Goal: Transaction & Acquisition: Purchase product/service

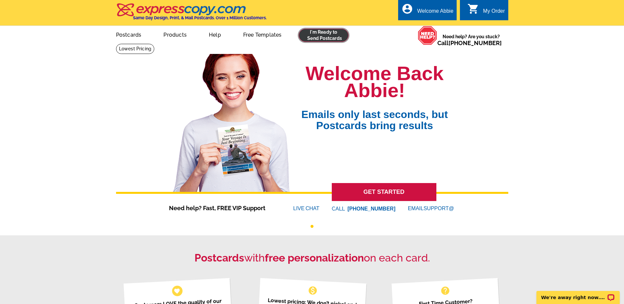
click at [321, 41] on link at bounding box center [324, 35] width 50 height 13
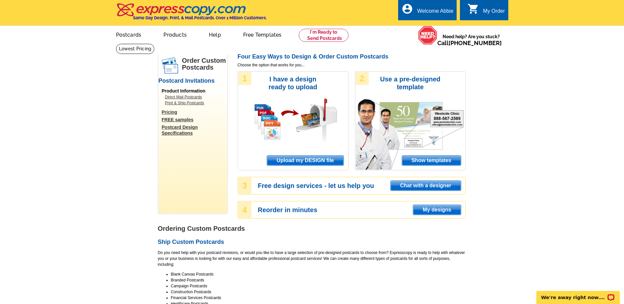
click at [300, 159] on span "Upload my DESIGN file" at bounding box center [305, 161] width 76 height 10
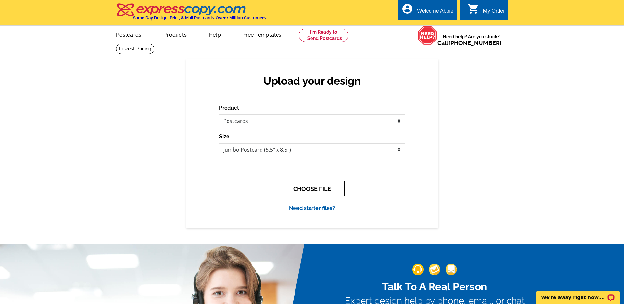
click at [304, 185] on button "CHOOSE FILE" at bounding box center [312, 188] width 65 height 15
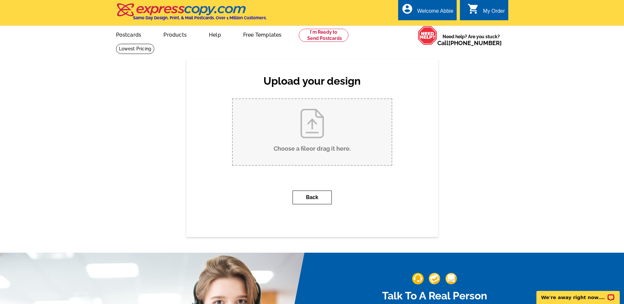
click at [300, 195] on button "Back" at bounding box center [312, 198] width 39 height 14
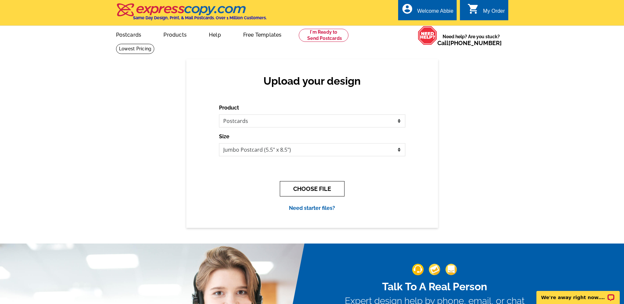
click at [295, 182] on button "CHOOSE FILE" at bounding box center [312, 188] width 65 height 15
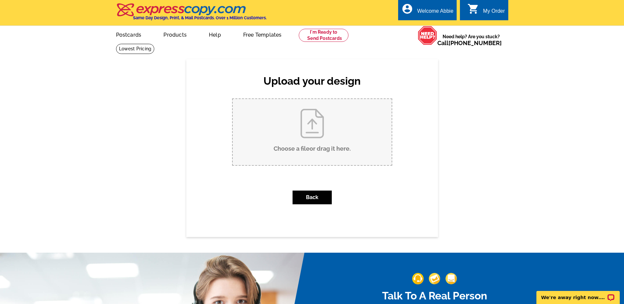
click at [309, 137] on input "Choose a file or drag it here ." at bounding box center [312, 132] width 159 height 66
type input "C:\fakepath\1282 Thomas Rd Just Listed Postcard (1).pdf"
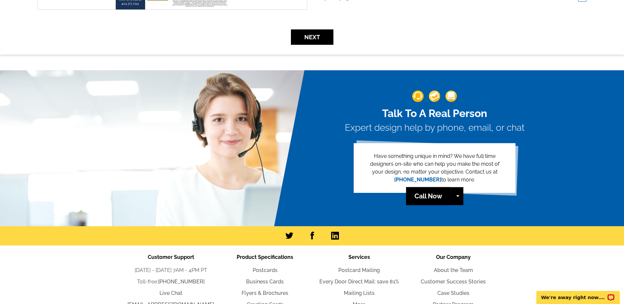
scroll to position [273, 0]
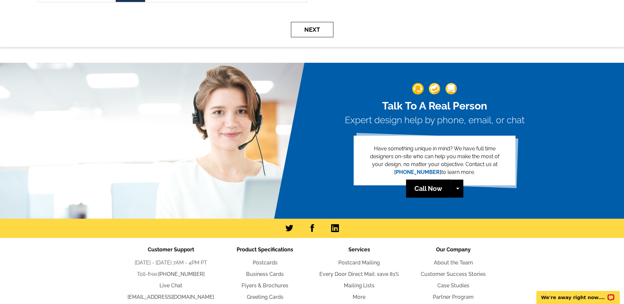
drag, startPoint x: 323, startPoint y: 37, endPoint x: 316, endPoint y: 35, distance: 7.4
click at [323, 37] on button "Next" at bounding box center [312, 29] width 43 height 15
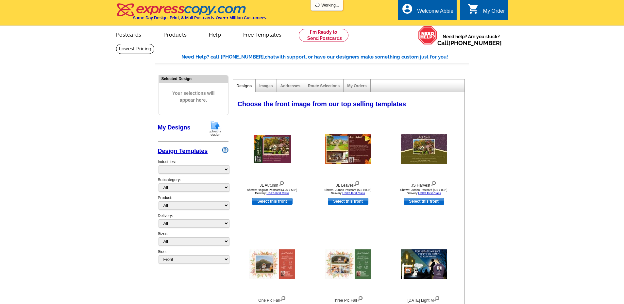
select select "785"
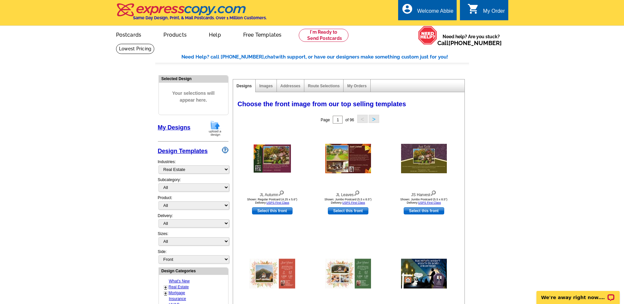
click at [469, 6] on icon "shopping_cart" at bounding box center [474, 9] width 12 height 12
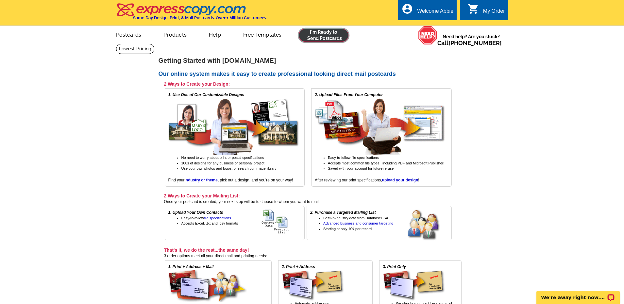
click at [323, 37] on link at bounding box center [324, 35] width 50 height 13
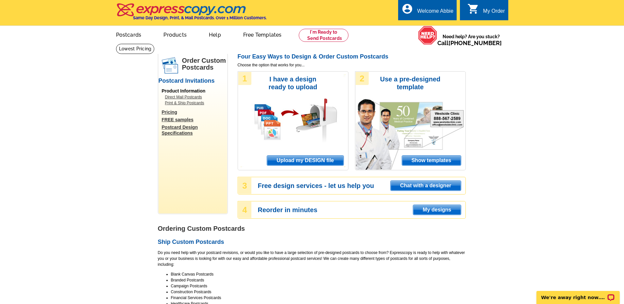
click at [321, 164] on span "Upload my DESIGN file" at bounding box center [305, 161] width 76 height 10
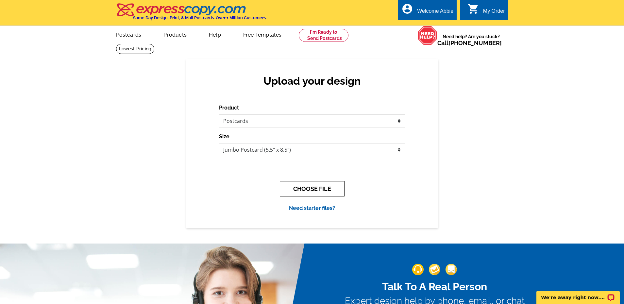
click at [308, 191] on button "CHOOSE FILE" at bounding box center [312, 188] width 65 height 15
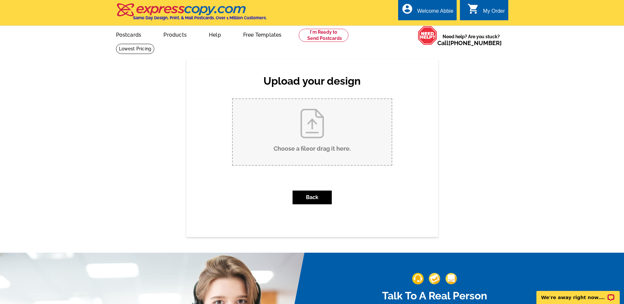
click at [286, 127] on input "Choose a file or drag it here ." at bounding box center [312, 132] width 159 height 66
type input "C:\fakepath\1282 Thomas Rd Just Listed Postcard (1).pdf"
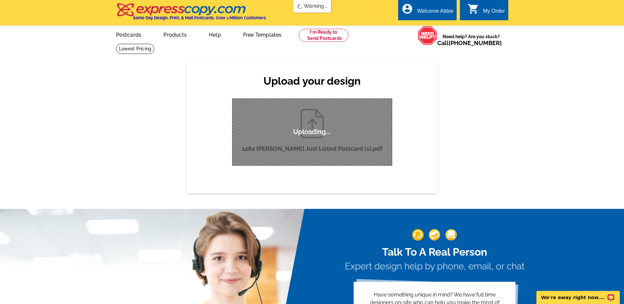
click at [440, 148] on div "Upload your design Product Please select the type of file... Postcards Business…" at bounding box center [312, 126] width 624 height 134
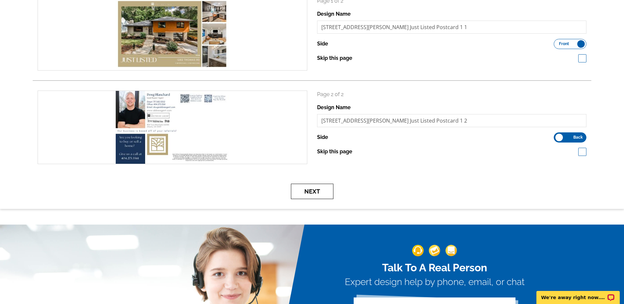
click at [322, 198] on button "Next" at bounding box center [312, 191] width 43 height 15
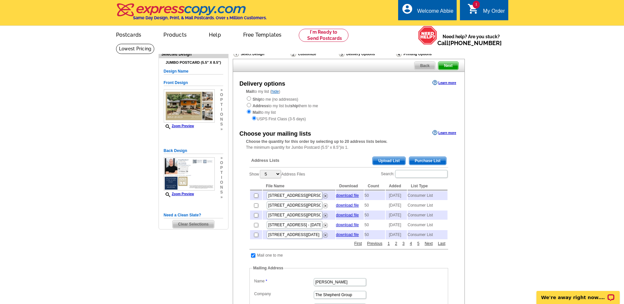
click at [427, 159] on span "Purchase List" at bounding box center [427, 161] width 37 height 8
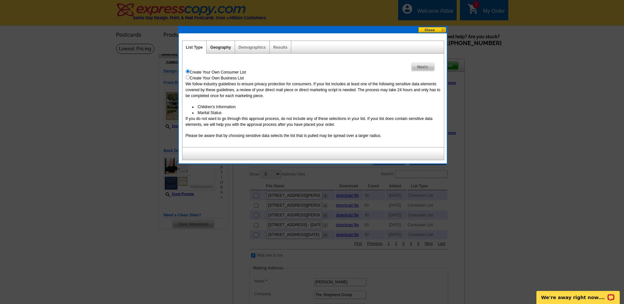
click at [219, 45] on link "Geography" at bounding box center [220, 47] width 21 height 5
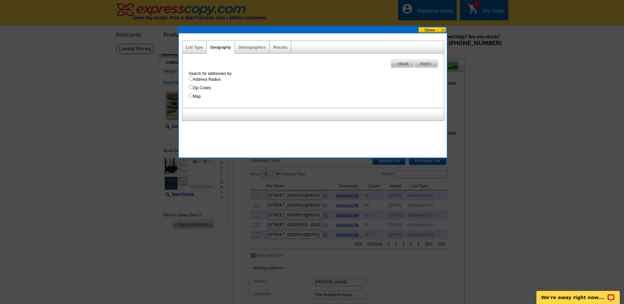
click at [204, 81] on label "Address Radius" at bounding box center [316, 80] width 255 height 6
click at [193, 81] on input "Address Radius" at bounding box center [191, 79] width 4 height 4
radio input "true"
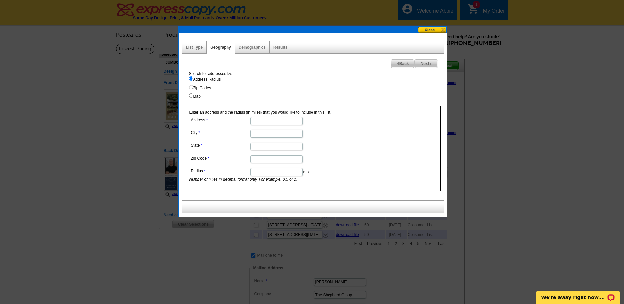
click at [268, 117] on input "Address" at bounding box center [277, 121] width 52 height 8
type input "1282 Thomas Rd"
type input "Decatur"
type input "GA"
type input "4"
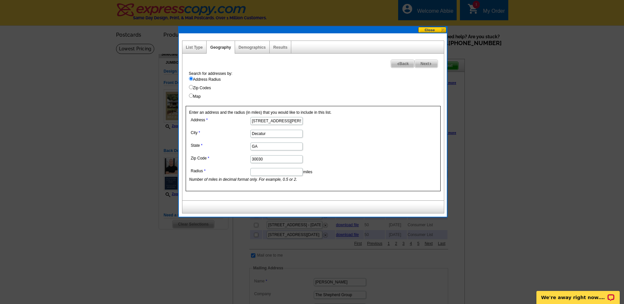
type input "30030"
click at [331, 128] on dd "Decatur" at bounding box center [276, 133] width 174 height 10
click at [262, 174] on input "Radius" at bounding box center [277, 172] width 52 height 8
type input ".5"
click at [429, 63] on img at bounding box center [430, 63] width 3 height 3
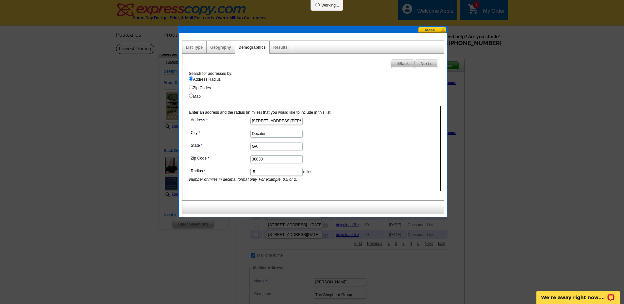
select select
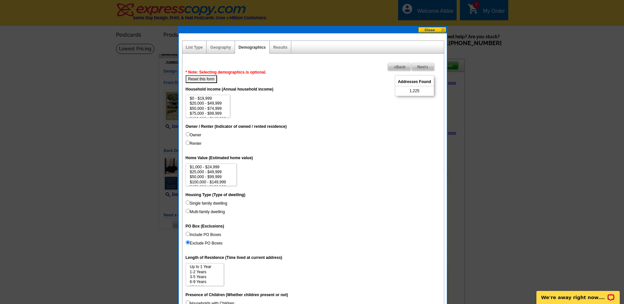
click at [197, 134] on label "Owner" at bounding box center [194, 135] width 16 height 6
click at [190, 134] on input "Owner" at bounding box center [188, 134] width 4 height 4
radio input "true"
click at [427, 68] on img at bounding box center [427, 67] width 3 height 3
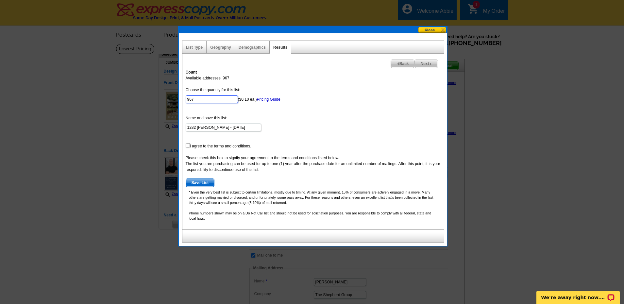
click at [205, 98] on input "967" at bounding box center [212, 100] width 52 height 8
type input "50"
click at [316, 97] on form "Choose the quantity for this list: 50 ($0.10 ea.) Pricing Guide Name and save t…" at bounding box center [313, 137] width 255 height 100
click at [203, 146] on form "Choose the quantity for this list: 50 ($0.10 ea.) Pricing Guide Name and save t…" at bounding box center [313, 137] width 255 height 100
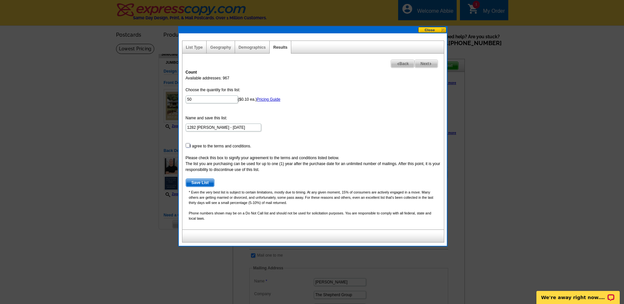
click at [187, 146] on input "checkbox" at bounding box center [188, 145] width 4 height 4
checkbox input "true"
click at [203, 182] on span "Save List" at bounding box center [200, 183] width 28 height 8
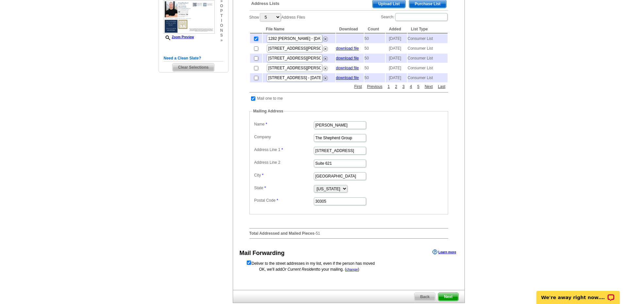
scroll to position [245, 0]
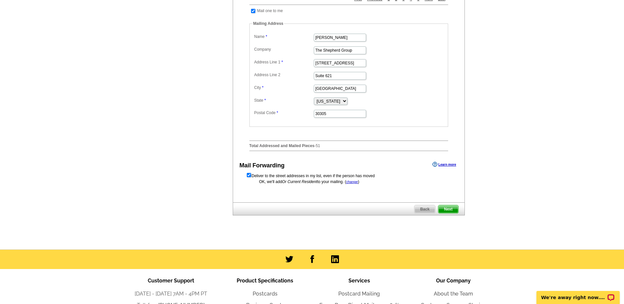
click at [449, 213] on span "Next" at bounding box center [449, 209] width 20 height 8
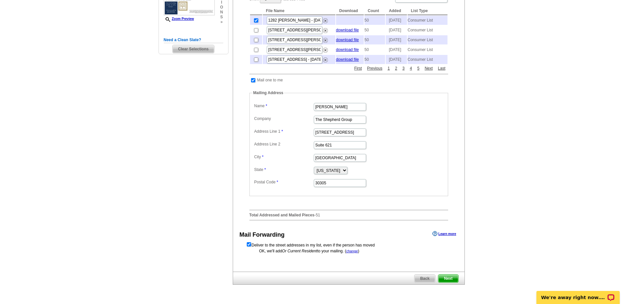
scroll to position [115, 0]
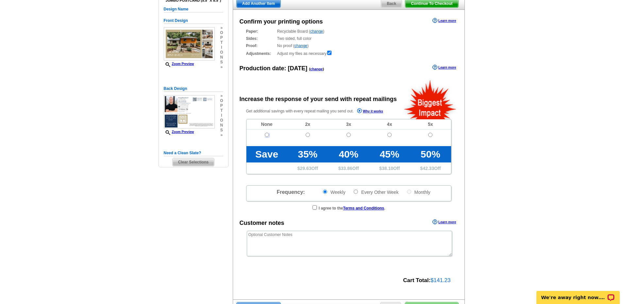
click at [267, 133] on input "radio" at bounding box center [267, 135] width 4 height 4
radio input "true"
radio input "false"
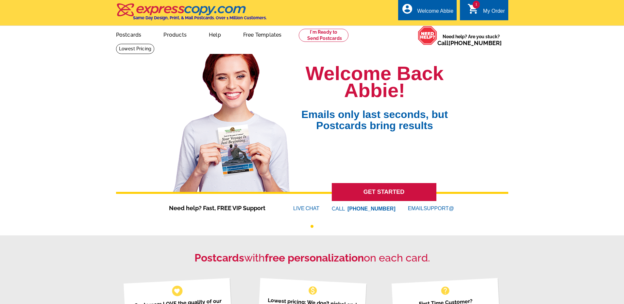
click at [486, 15] on div "My Order" at bounding box center [494, 12] width 22 height 9
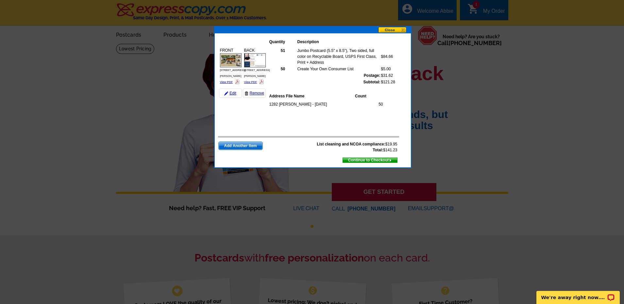
click at [373, 160] on span "Continue to Checkout" at bounding box center [370, 160] width 54 height 7
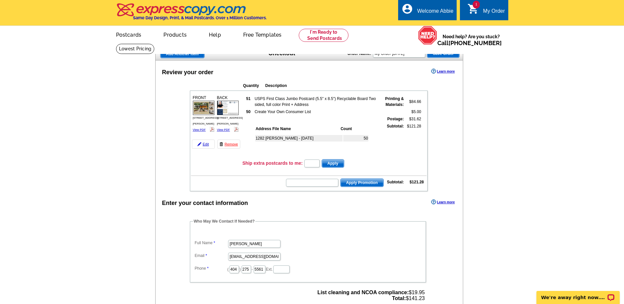
click at [311, 189] on td at bounding box center [309, 189] width 236 height 2
click at [311, 183] on input "text" at bounding box center [312, 183] width 52 height 8
paste input "HURRY40"
type input "HURRY40"
click at [364, 185] on span "Apply Promotion" at bounding box center [362, 183] width 43 height 8
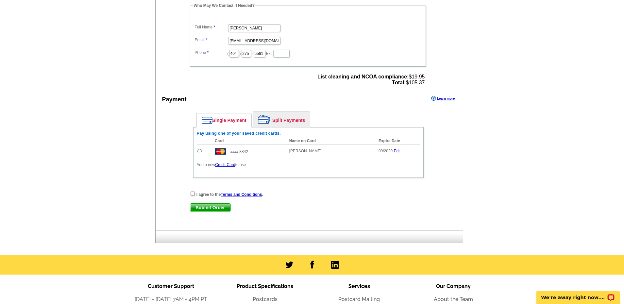
scroll to position [231, 0]
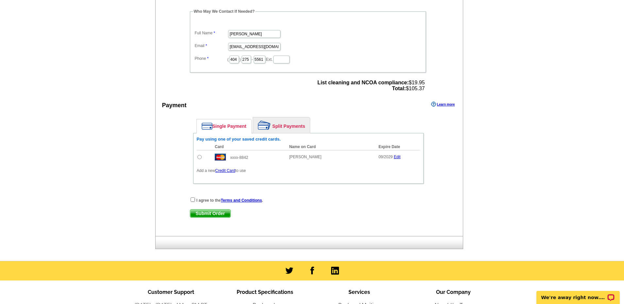
click at [204, 160] on td at bounding box center [204, 157] width 15 height 14
click at [201, 159] on input "radio" at bounding box center [200, 157] width 4 height 4
radio input "true"
drag, startPoint x: 192, startPoint y: 200, endPoint x: 202, endPoint y: 206, distance: 11.7
click at [193, 200] on input "checkbox" at bounding box center [193, 200] width 4 height 4
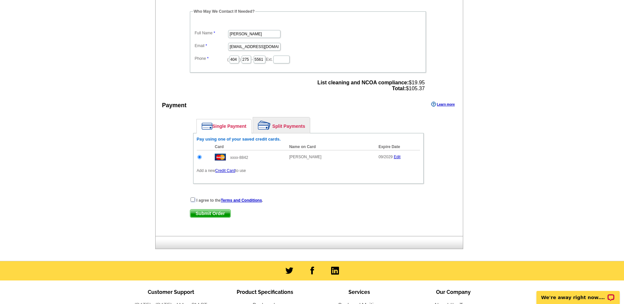
checkbox input "true"
click at [203, 213] on span "Submit Order" at bounding box center [210, 214] width 40 height 8
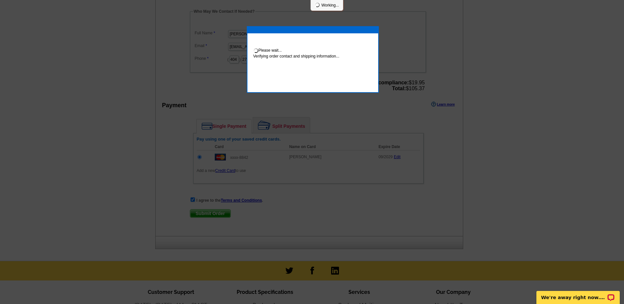
scroll to position [228, 0]
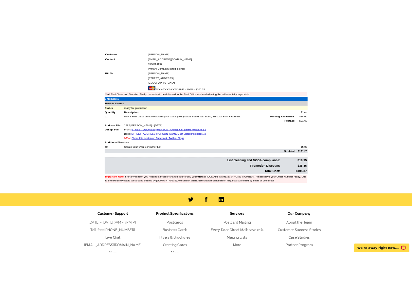
scroll to position [194, 0]
